Goal: Information Seeking & Learning: Learn about a topic

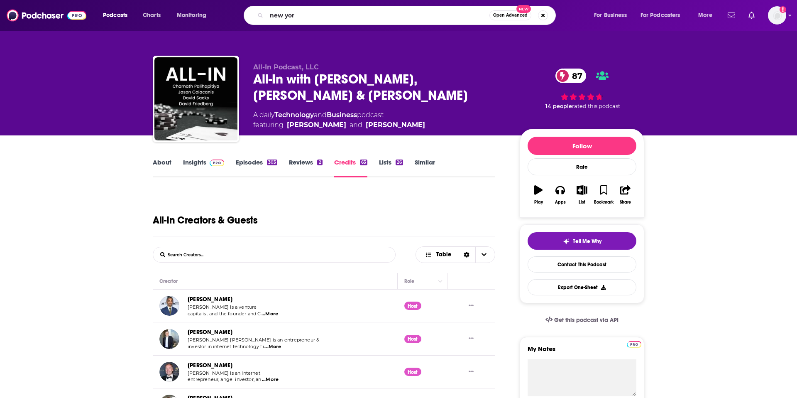
type input "[US_STATE]"
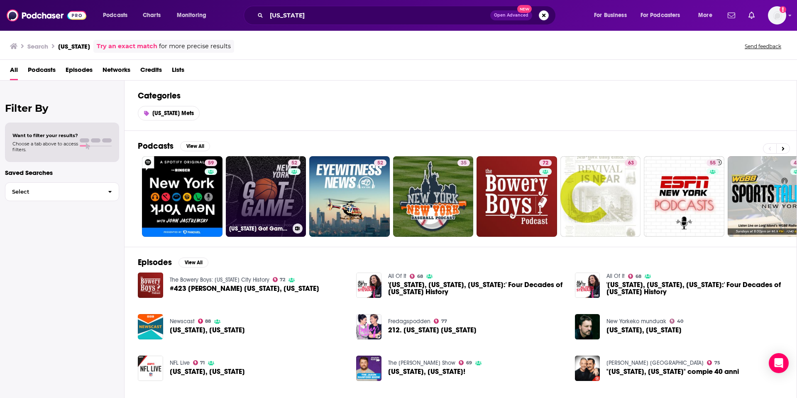
click at [270, 184] on link "52 [US_STATE] Got Game: A [PERSON_NAME] Basketball Podcast from [US_STATE] Post…" at bounding box center [266, 196] width 81 height 81
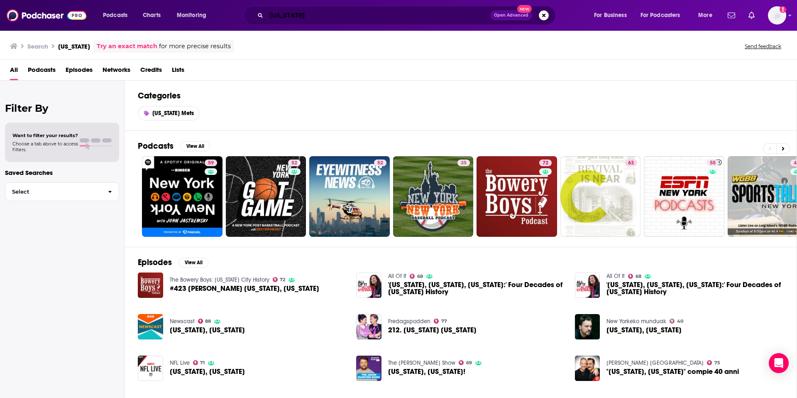
click at [319, 16] on input "[US_STATE]" at bounding box center [379, 15] width 224 height 13
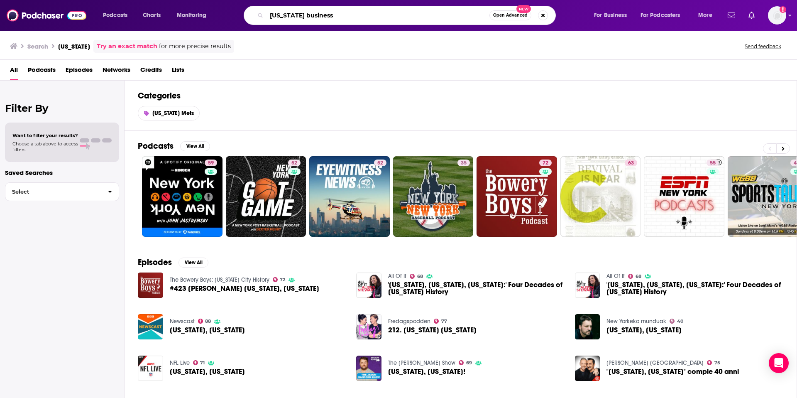
type input "[US_STATE] business"
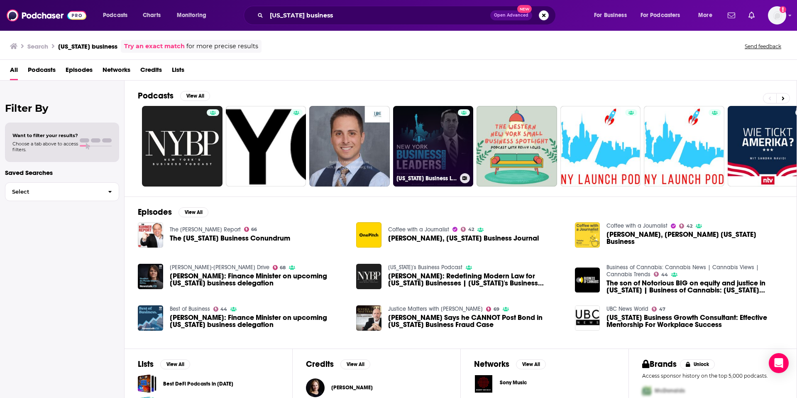
click at [437, 150] on link "[US_STATE] Business Leaders podcast" at bounding box center [433, 146] width 81 height 81
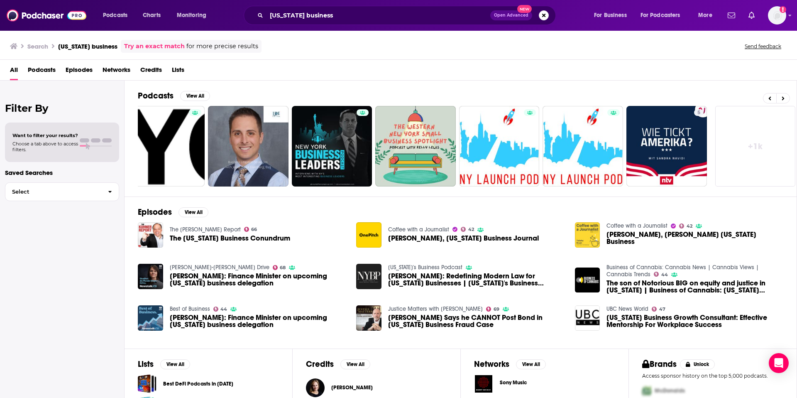
scroll to position [0, 103]
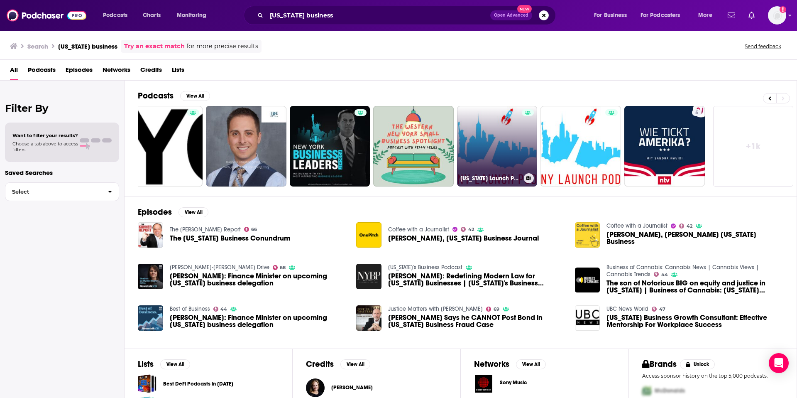
click at [512, 140] on link "[US_STATE] Launch Pod: A Podcast Highlighting New Start-Ups, Businesses, and Op…" at bounding box center [497, 146] width 81 height 81
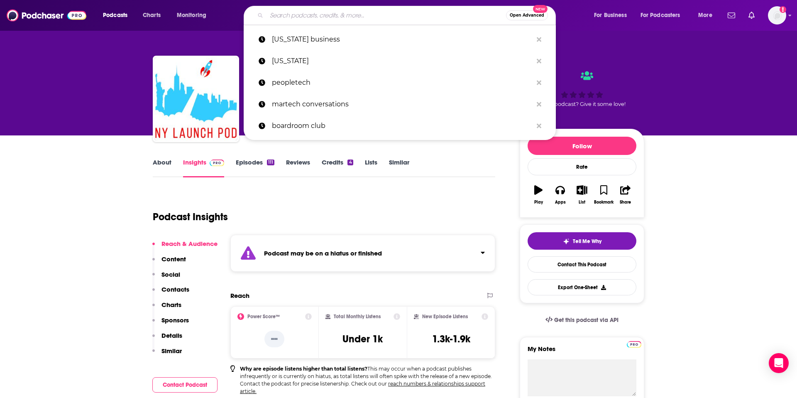
click at [328, 15] on input "Search podcasts, credits, & more..." at bounding box center [387, 15] width 240 height 13
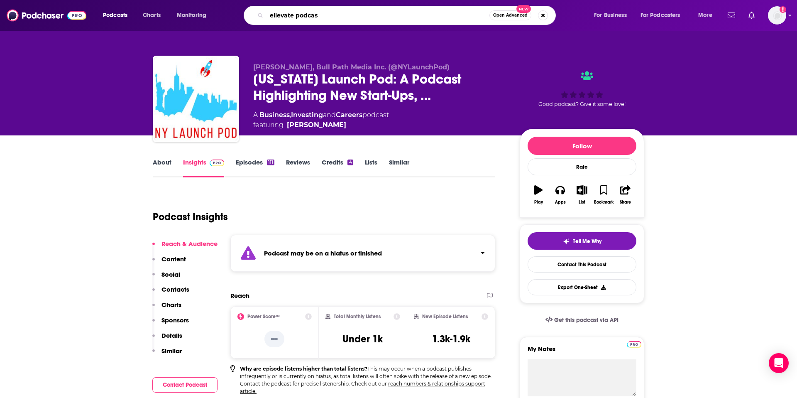
type input "ellevate podcast"
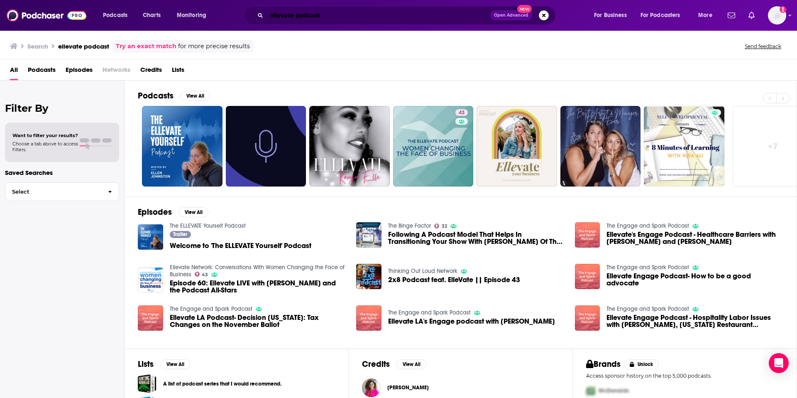
click at [358, 16] on input "ellevate podcast" at bounding box center [379, 15] width 224 height 13
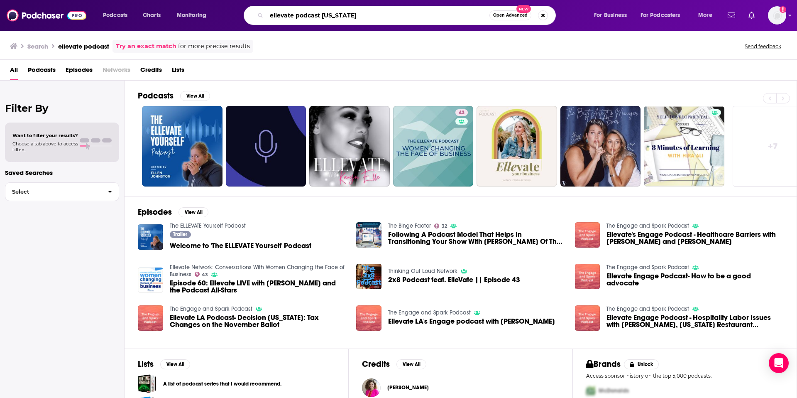
type input "ellevate podcast [US_STATE]"
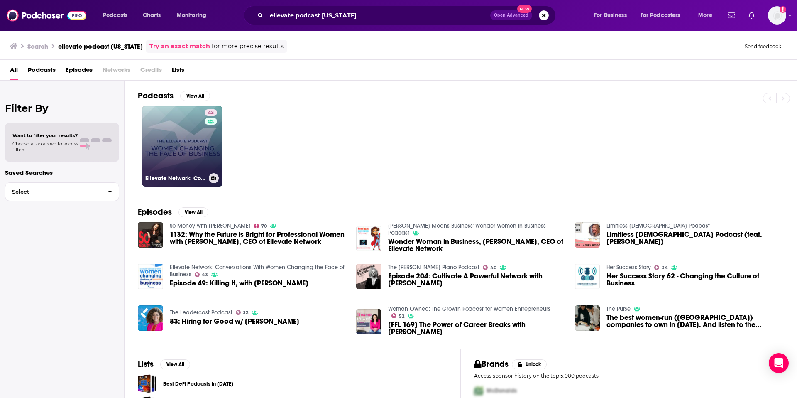
click at [182, 142] on link "43 Ellevate Network: Conversations With Women Changing the Face of Business" at bounding box center [182, 146] width 81 height 81
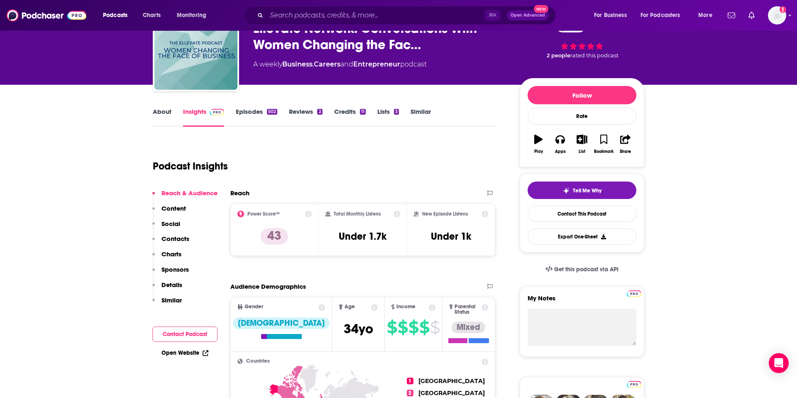
scroll to position [52, 0]
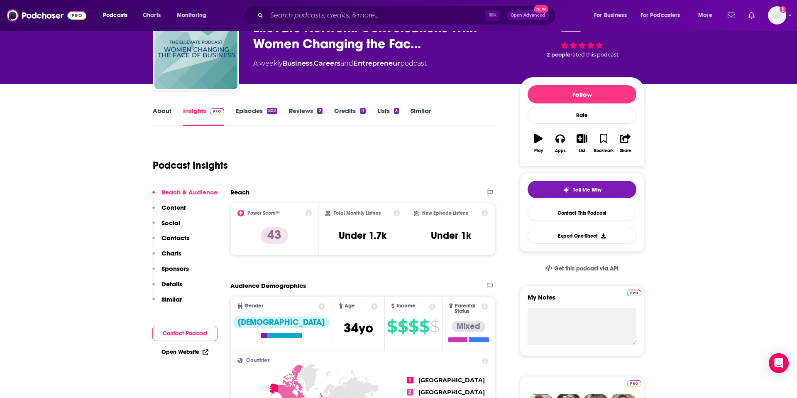
click at [177, 238] on p "Contacts" at bounding box center [176, 238] width 28 height 8
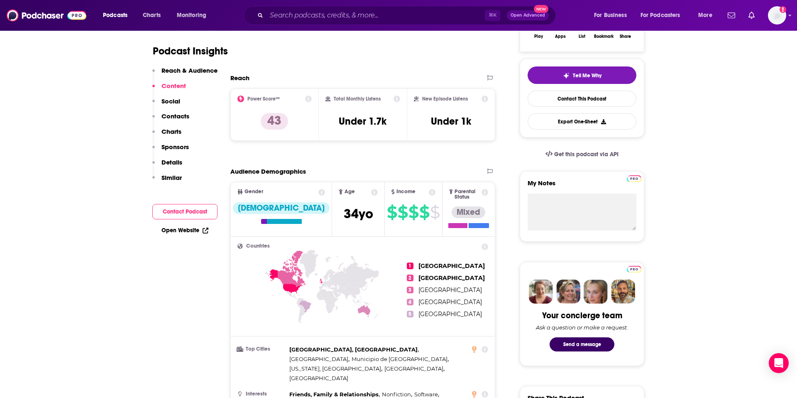
scroll to position [163, 0]
